Goal: Transaction & Acquisition: Purchase product/service

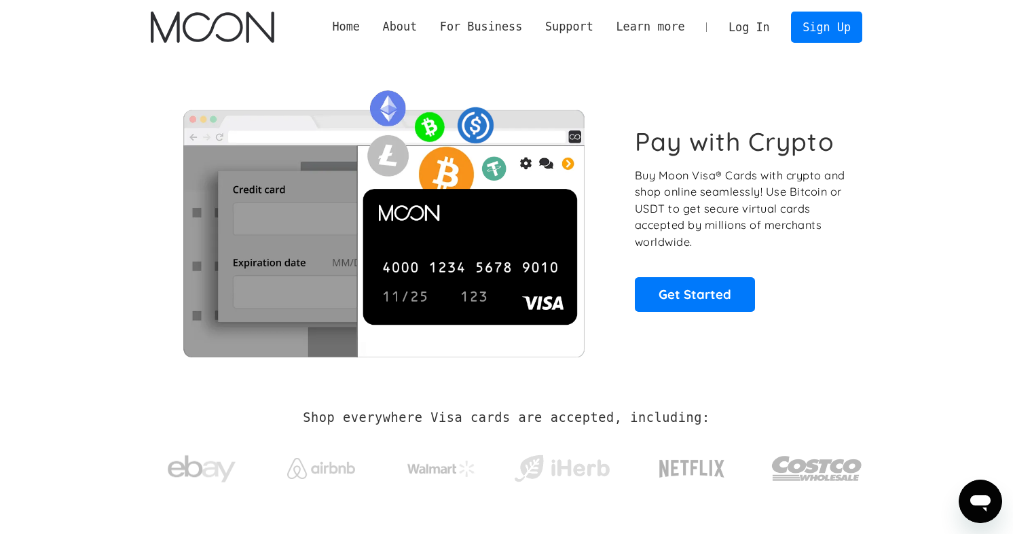
click at [758, 30] on link "Log In" at bounding box center [749, 27] width 64 height 30
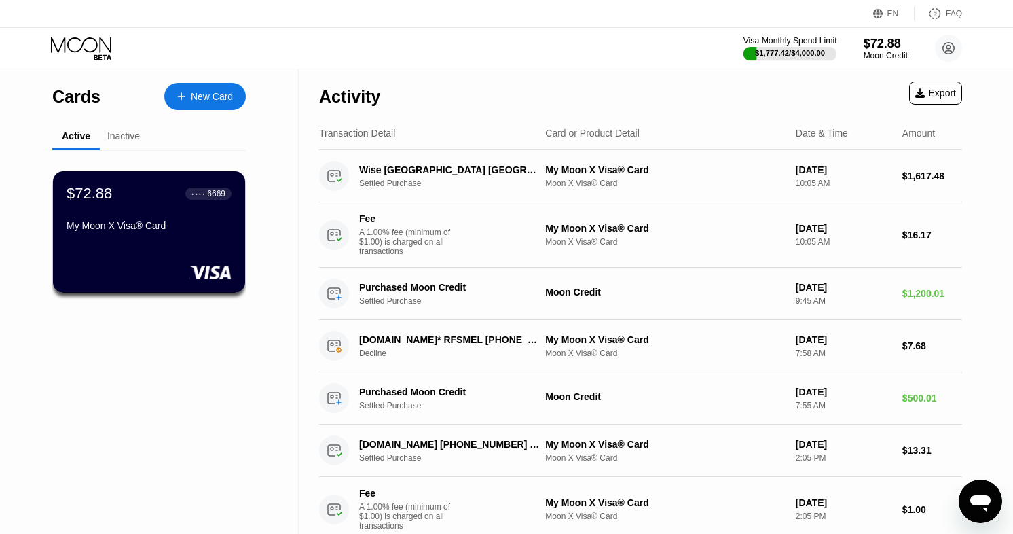
click at [815, 46] on div "Visa Monthly Spend Limit" at bounding box center [791, 41] width 94 height 10
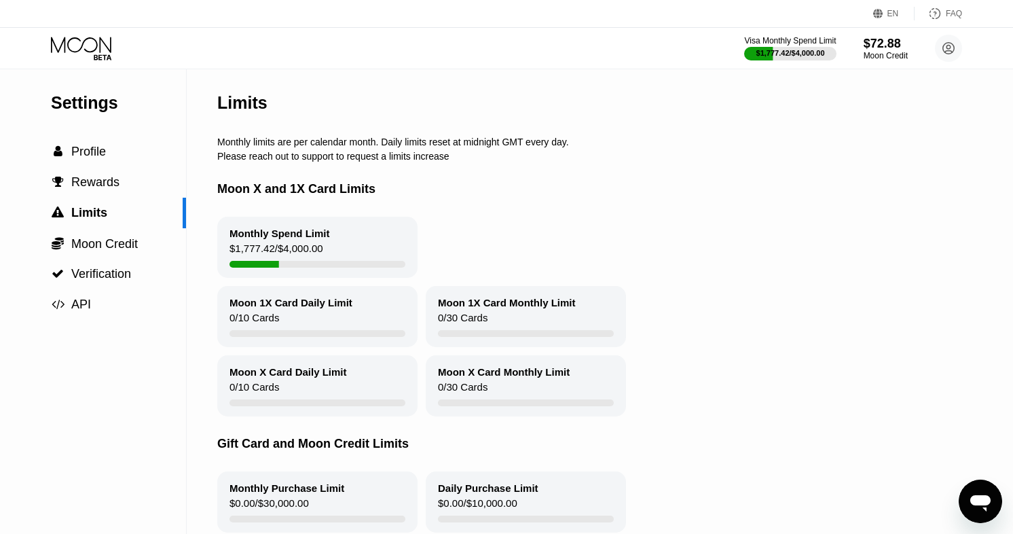
click at [875, 48] on div "$72.88" at bounding box center [886, 44] width 44 height 14
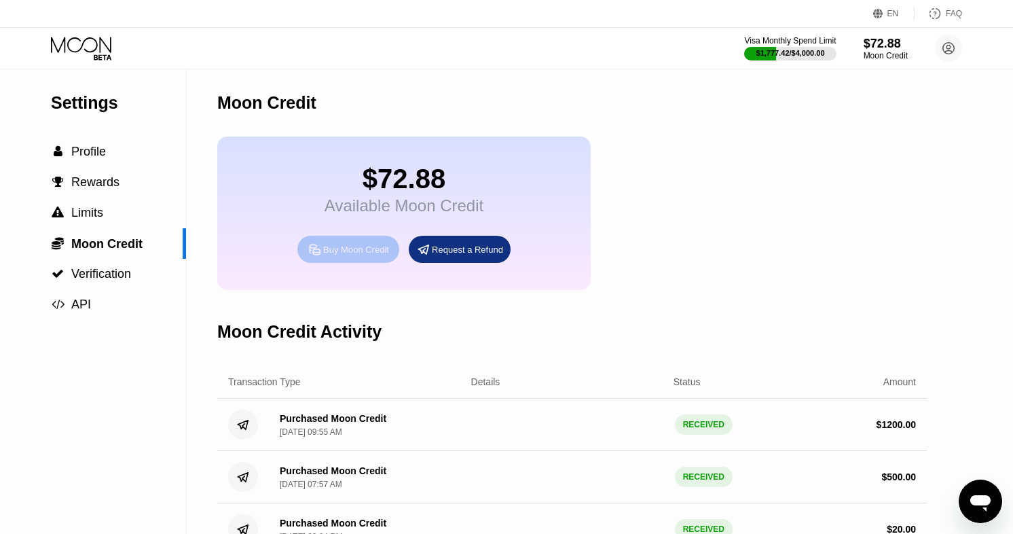
click at [307, 261] on div "Buy Moon Credit" at bounding box center [348, 249] width 102 height 27
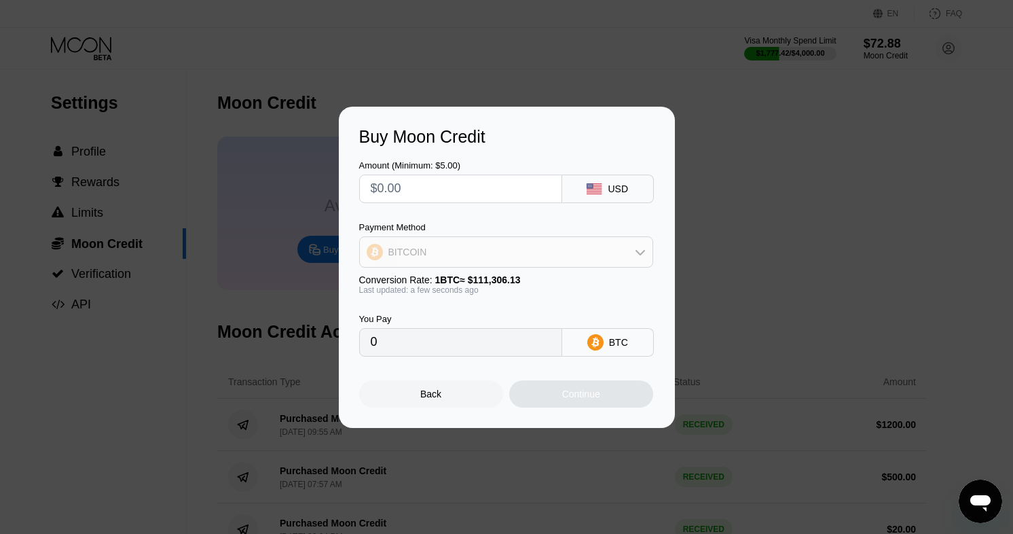
click at [499, 256] on div "BITCOIN" at bounding box center [506, 251] width 293 height 27
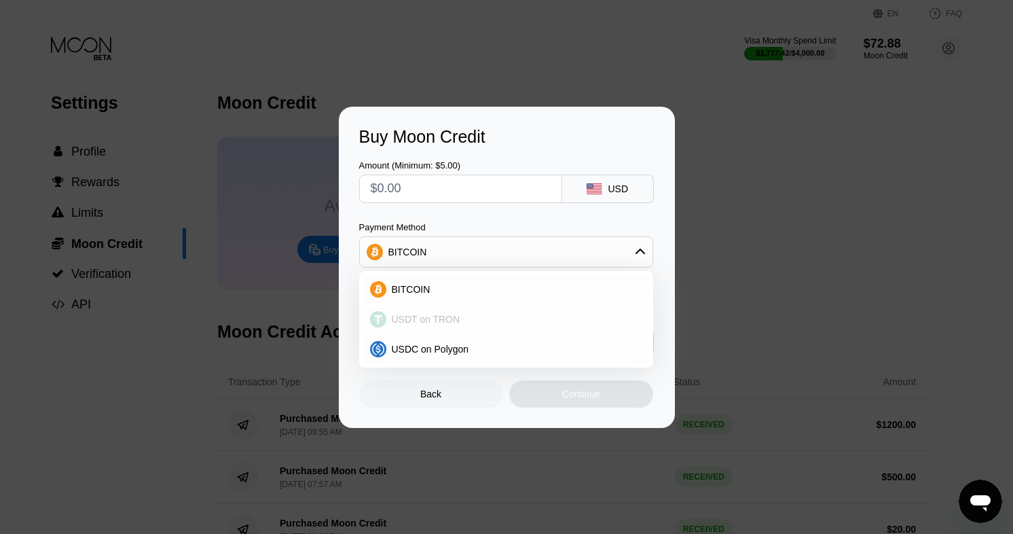
click at [461, 319] on div "USDT on TRON" at bounding box center [514, 319] width 256 height 11
type input "0.00"
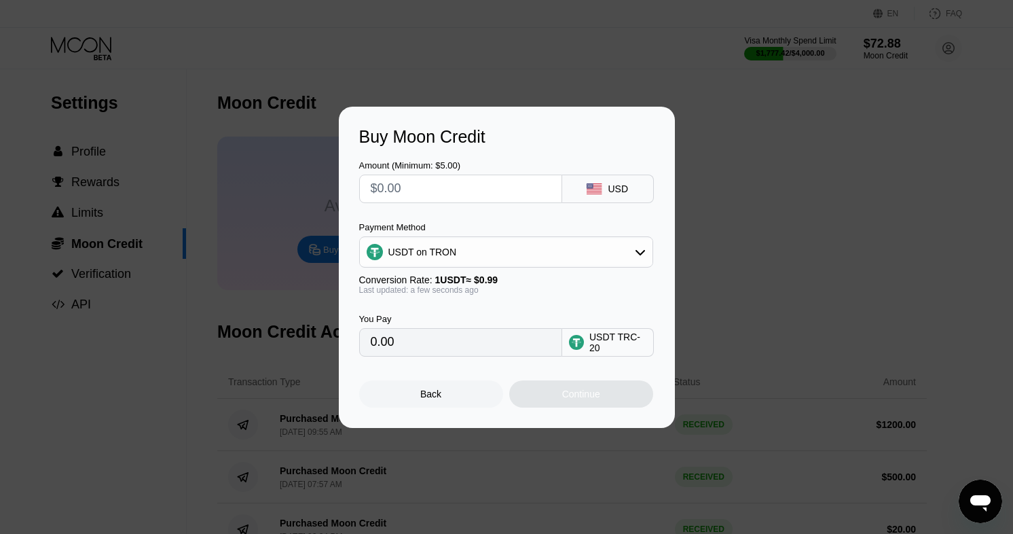
click at [509, 175] on input "text" at bounding box center [461, 188] width 180 height 27
type input "$3"
type input "3.03"
type input "$350"
type input "353.54"
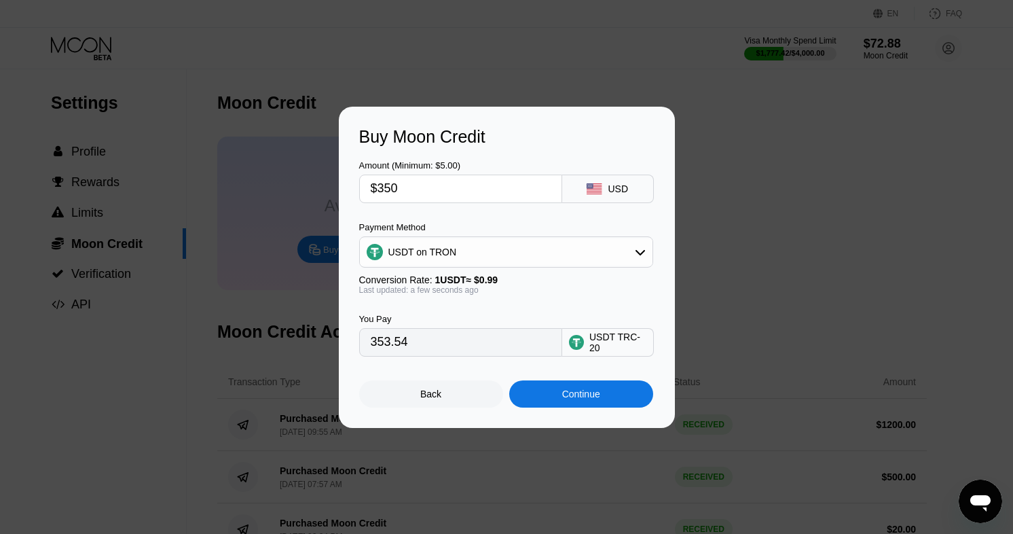
type input "$350"
click at [586, 388] on div "Continue" at bounding box center [581, 393] width 144 height 27
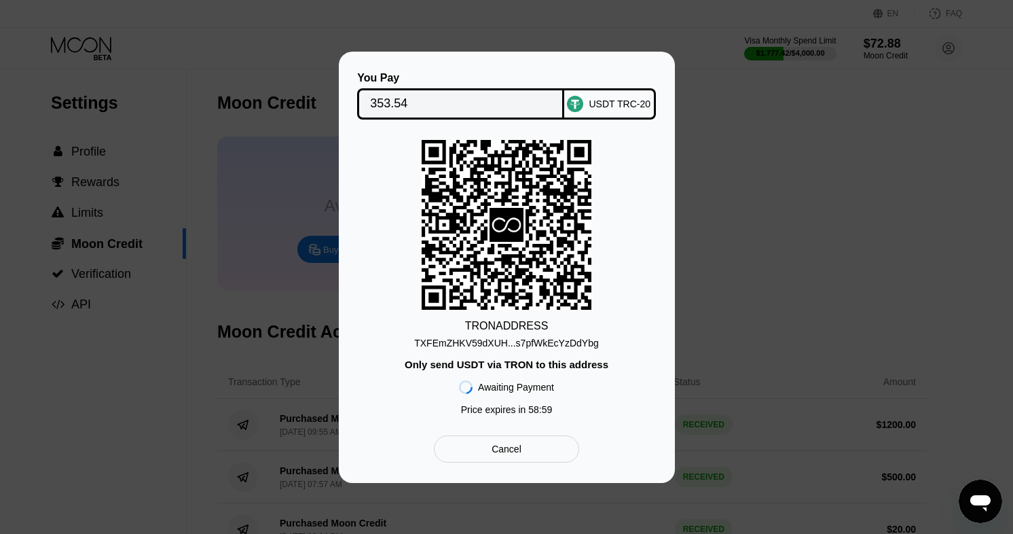
click at [532, 341] on div "TXFEmZHKV59dXUH...s7pfWkEcYzDdYbg" at bounding box center [506, 343] width 185 height 11
click at [456, 120] on div "You Pay 353.54 USDT TRC-20 TRON ADDRESS TXFEmZHKV59dXUH...s7pfWkEcYzDdYbg Only …" at bounding box center [506, 267] width 295 height 391
click at [456, 106] on input "353.54" at bounding box center [460, 103] width 181 height 27
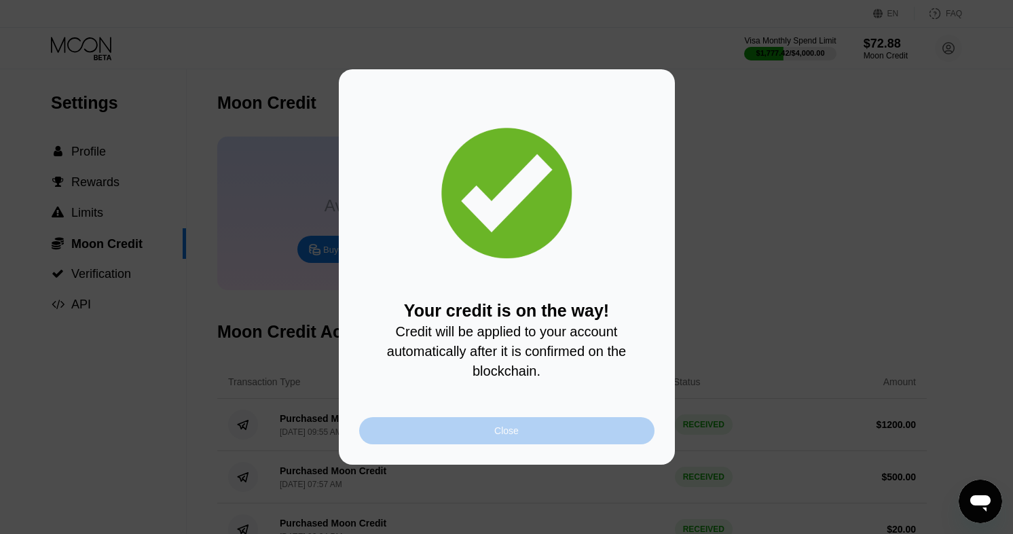
click at [573, 425] on div "Close" at bounding box center [506, 430] width 295 height 27
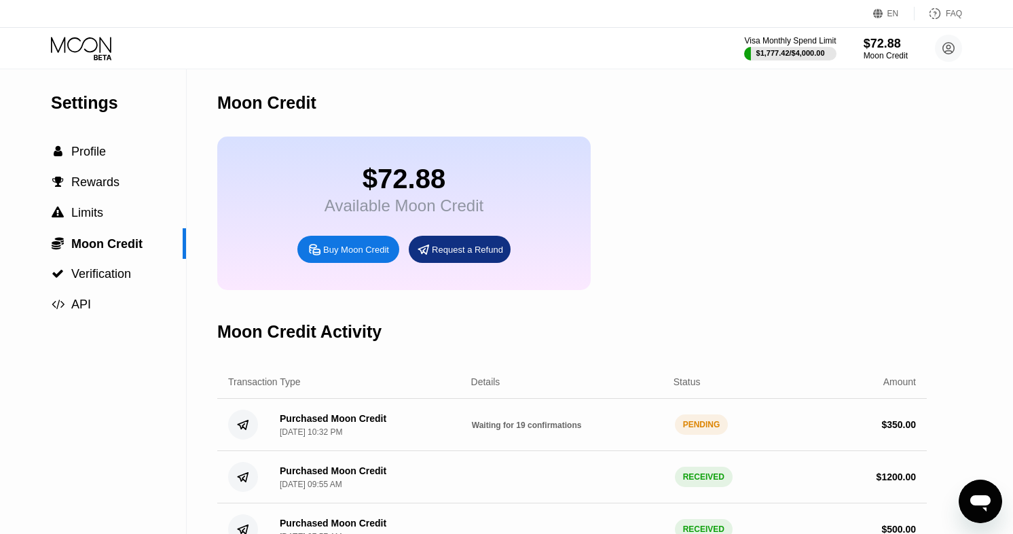
click at [126, 133] on div "Settings  Profile  Rewards  Limits  Moon Credit  Verification  API" at bounding box center [93, 194] width 186 height 251
click at [111, 66] on div "Visa Monthly Spend Limit $1,777.42 / $4,000.00 $72.88 Moon Credit cryptobosai c…" at bounding box center [506, 48] width 1013 height 41
click at [112, 46] on icon at bounding box center [82, 49] width 63 height 24
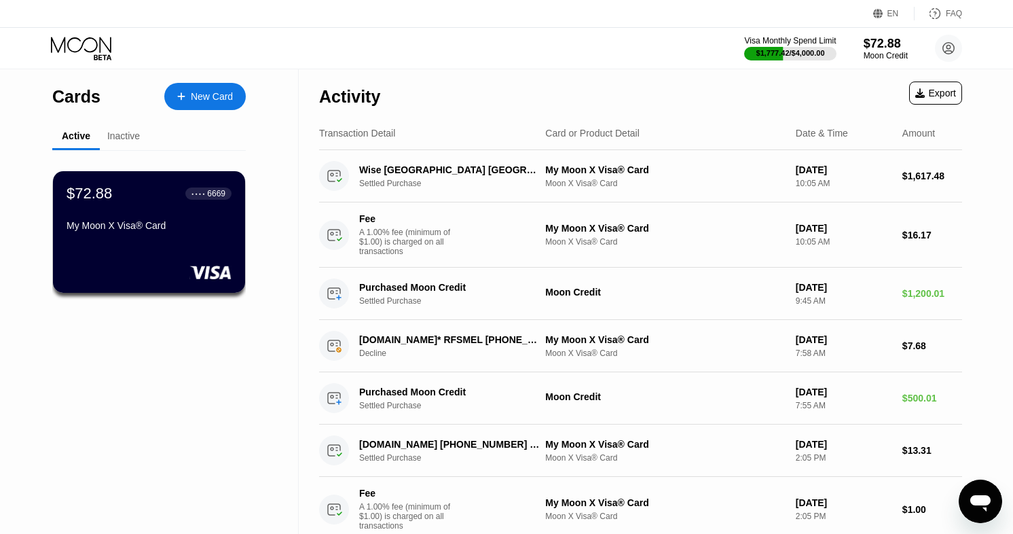
click at [120, 208] on div "$72.88 ● ● ● ● 6669 My Moon X Visa® Card" at bounding box center [149, 211] width 165 height 52
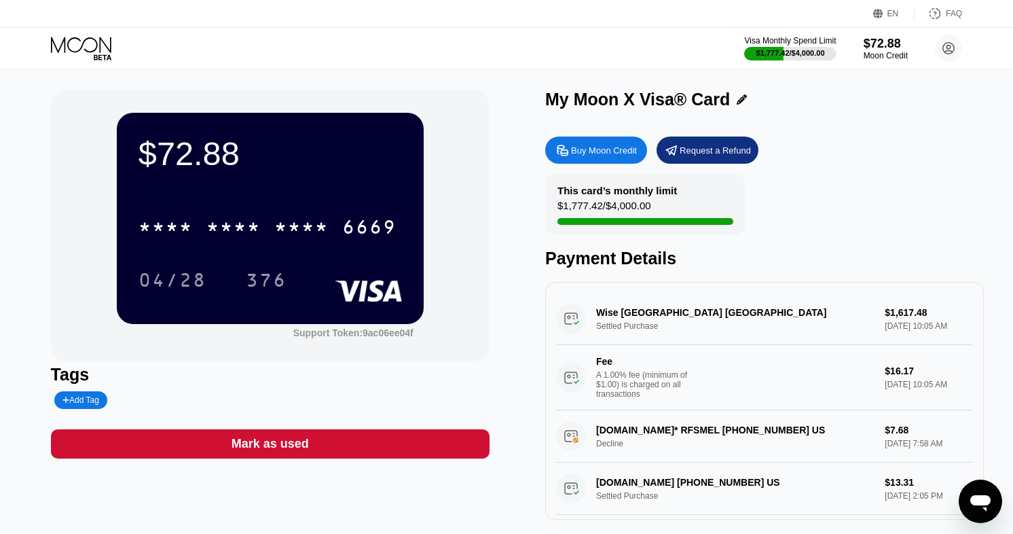
click at [376, 183] on div "$72.88 * * * * * * * * * * * * 6669 04/28 376" at bounding box center [270, 218] width 307 height 211
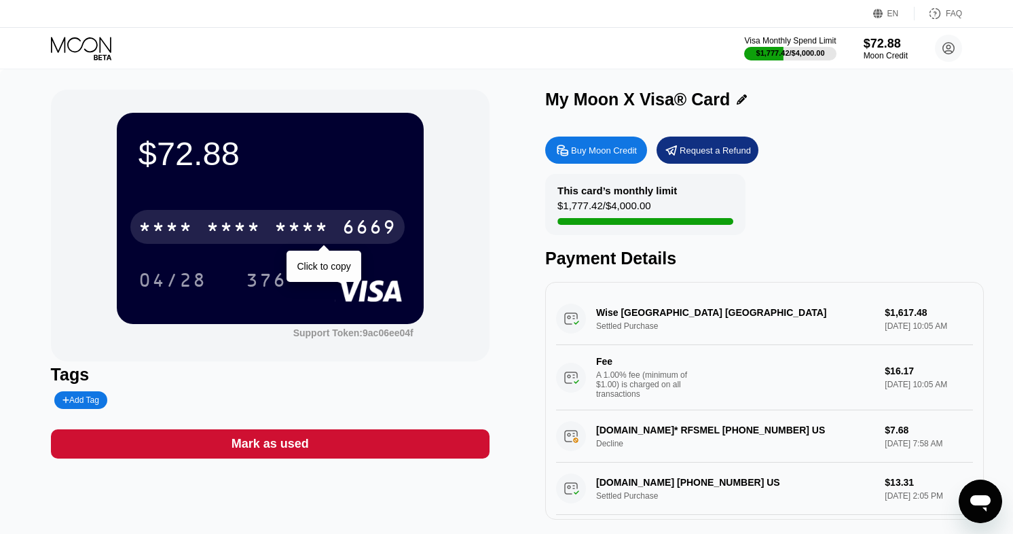
click at [285, 222] on div "* * * *" at bounding box center [301, 229] width 54 height 22
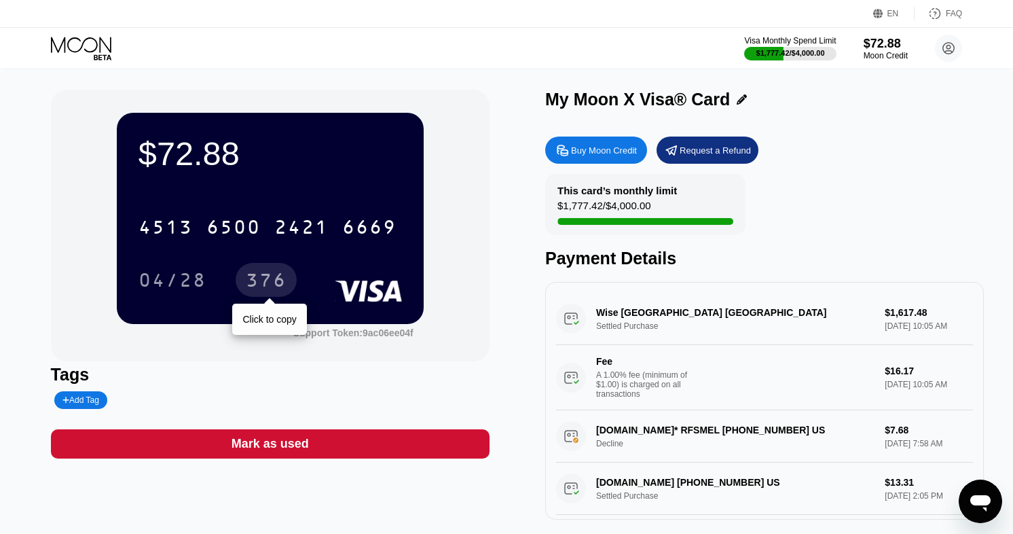
click at [269, 276] on div "376" at bounding box center [266, 282] width 41 height 22
